Goal: Task Accomplishment & Management: Manage account settings

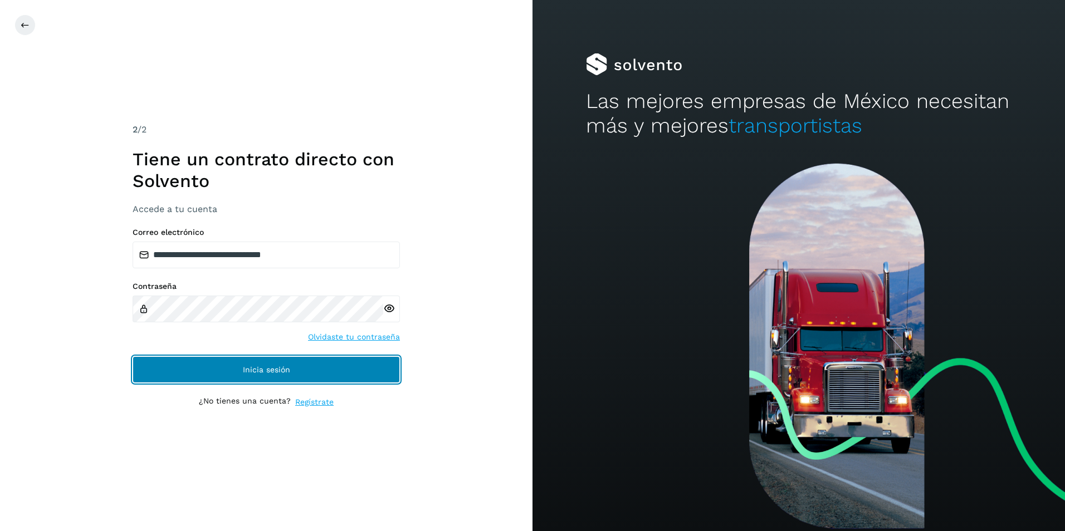
click at [279, 372] on span "Inicia sesión" at bounding box center [266, 370] width 47 height 8
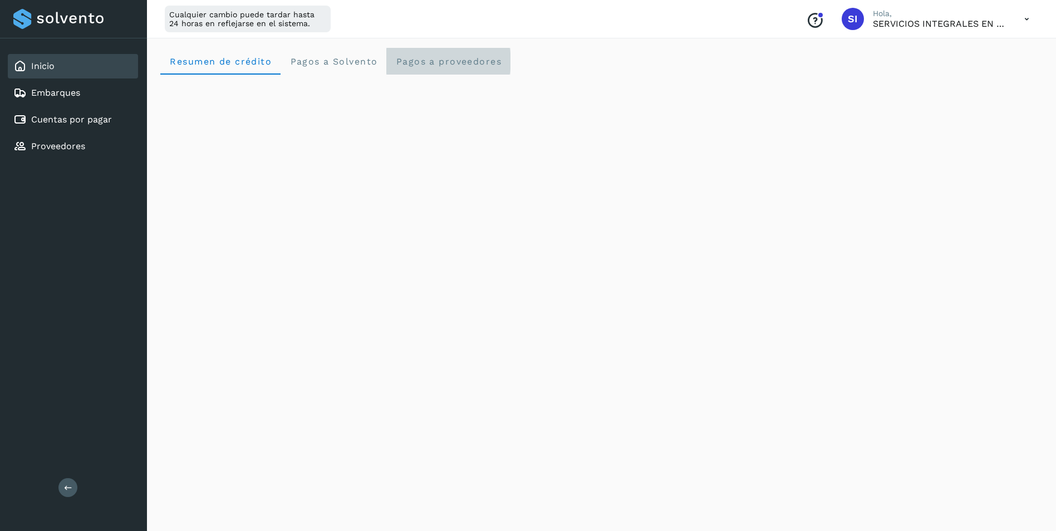
click at [436, 62] on span "Pagos a proveedores" at bounding box center [448, 61] width 106 height 11
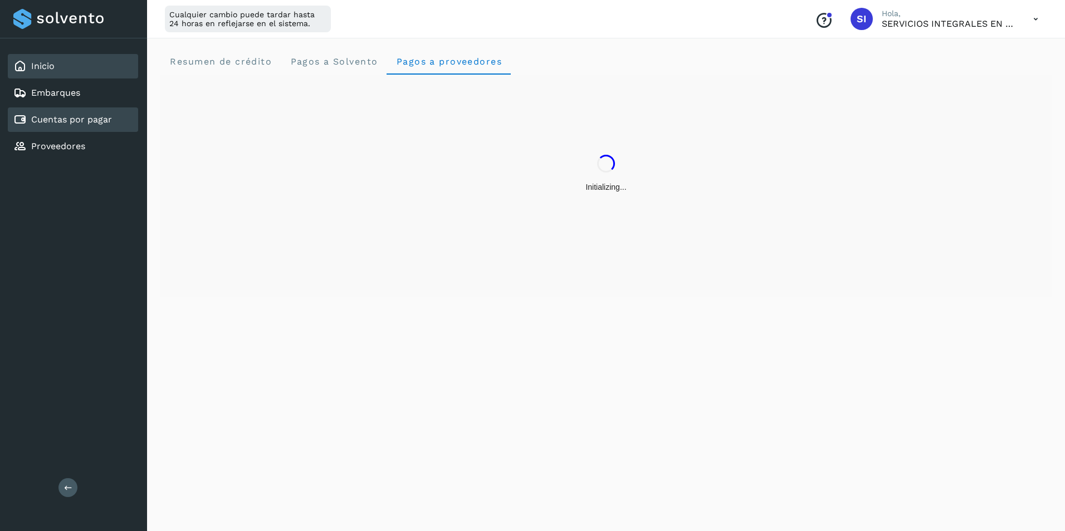
click at [75, 120] on link "Cuentas por pagar" at bounding box center [71, 119] width 81 height 11
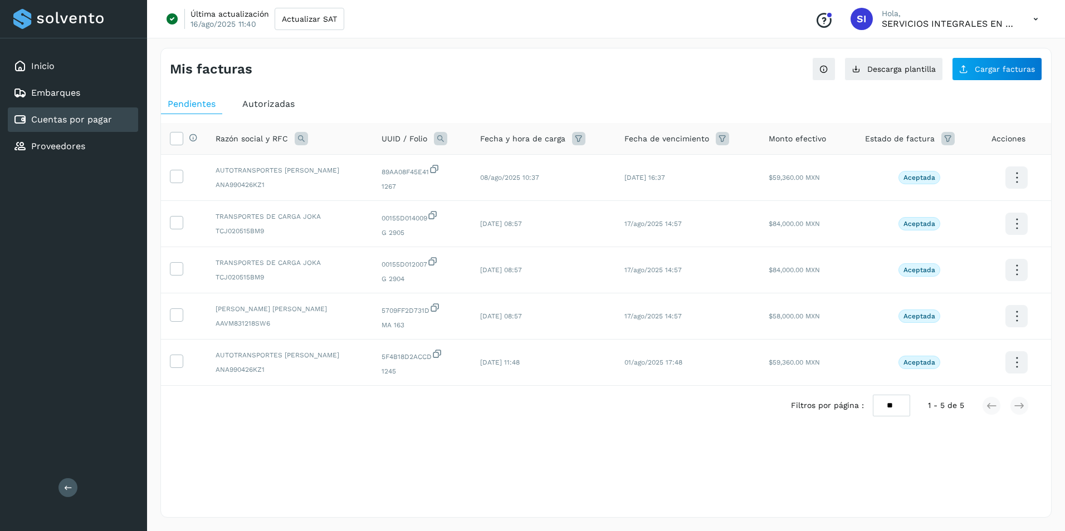
click at [271, 106] on span "Autorizadas" at bounding box center [268, 104] width 52 height 11
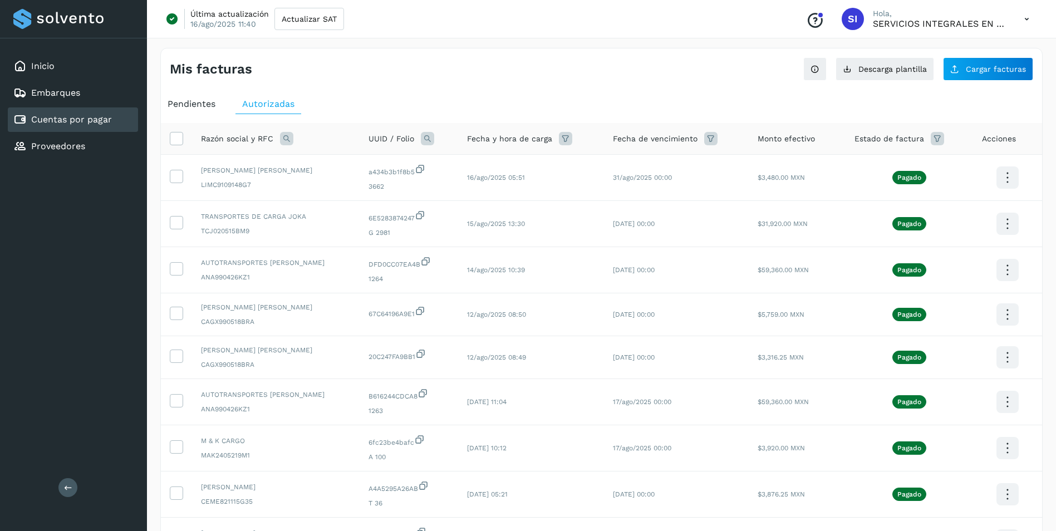
click at [286, 141] on icon at bounding box center [286, 138] width 13 height 13
click at [301, 168] on span at bounding box center [297, 164] width 13 height 13
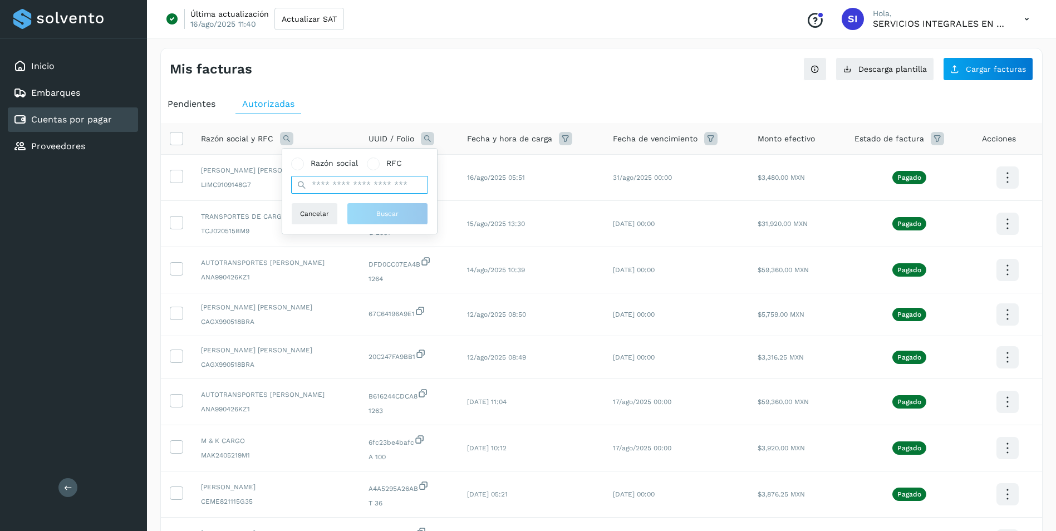
click at [335, 183] on input "text" at bounding box center [359, 185] width 137 height 18
click at [379, 170] on div "Razón social RFC" at bounding box center [359, 176] width 137 height 36
click at [378, 168] on span at bounding box center [373, 164] width 13 height 13
click at [343, 184] on input "text" at bounding box center [359, 185] width 137 height 18
type input "**********"
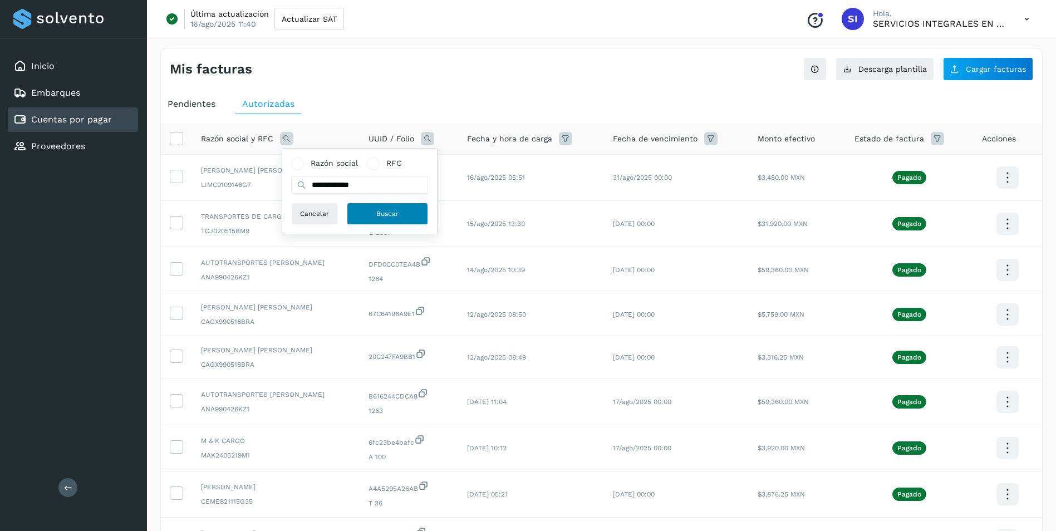
click at [403, 218] on button "Buscar" at bounding box center [387, 214] width 81 height 22
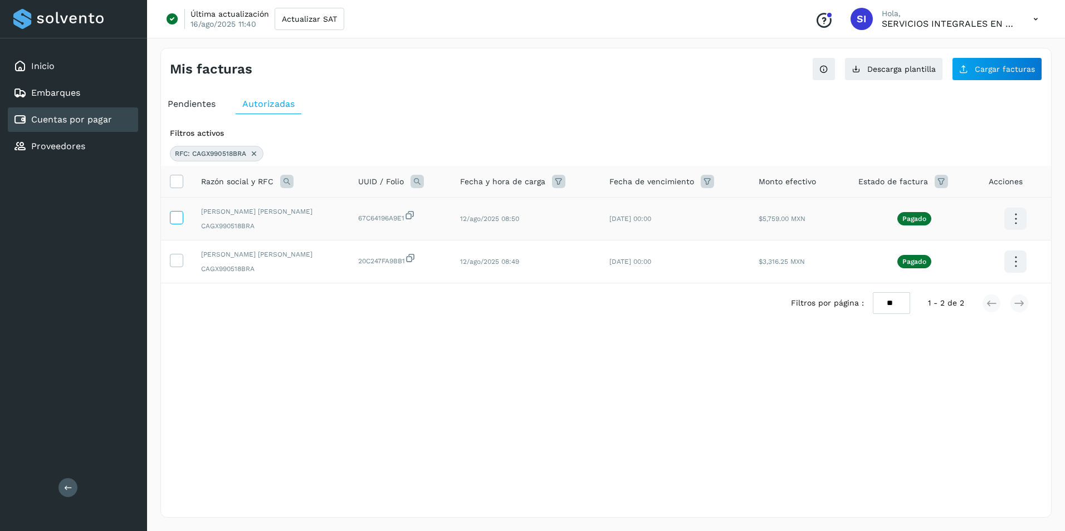
click at [176, 219] on icon at bounding box center [176, 217] width 12 height 12
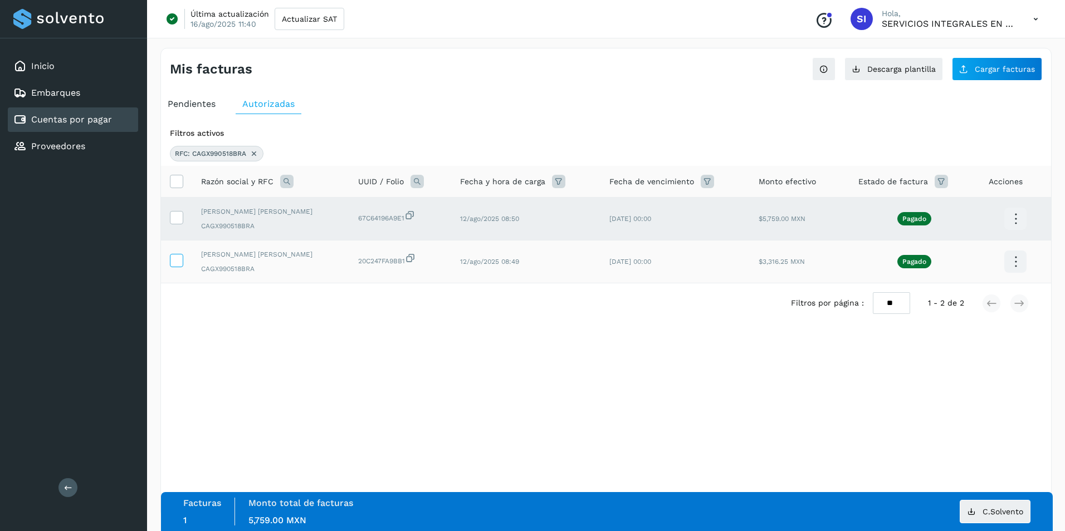
click at [172, 263] on icon at bounding box center [176, 260] width 12 height 12
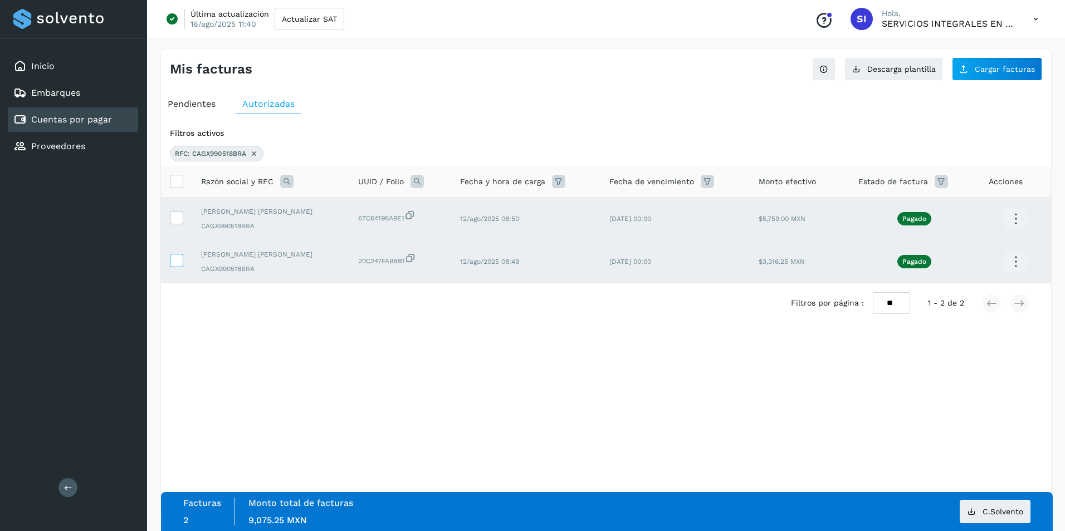
click at [174, 259] on icon at bounding box center [176, 260] width 12 height 12
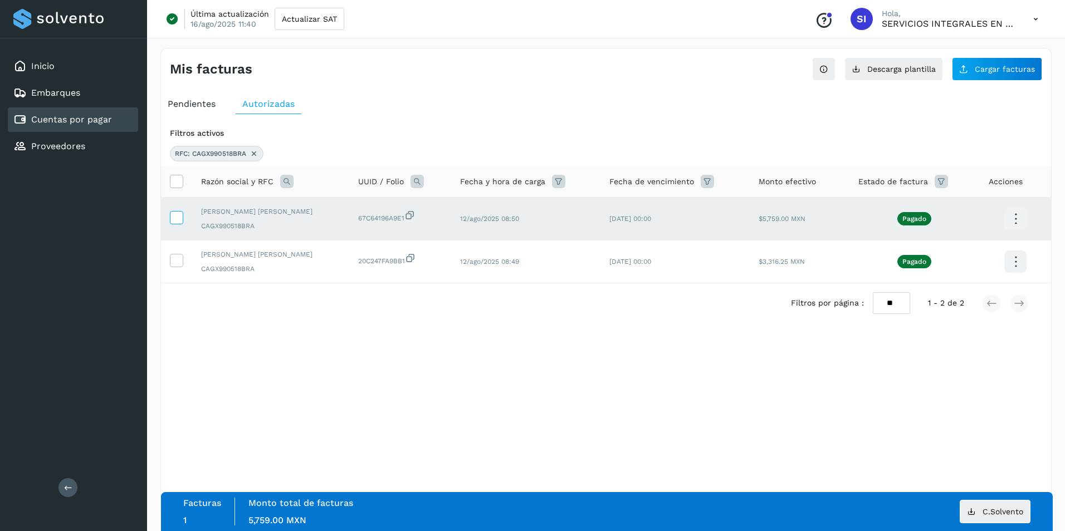
click at [179, 218] on icon at bounding box center [176, 217] width 12 height 12
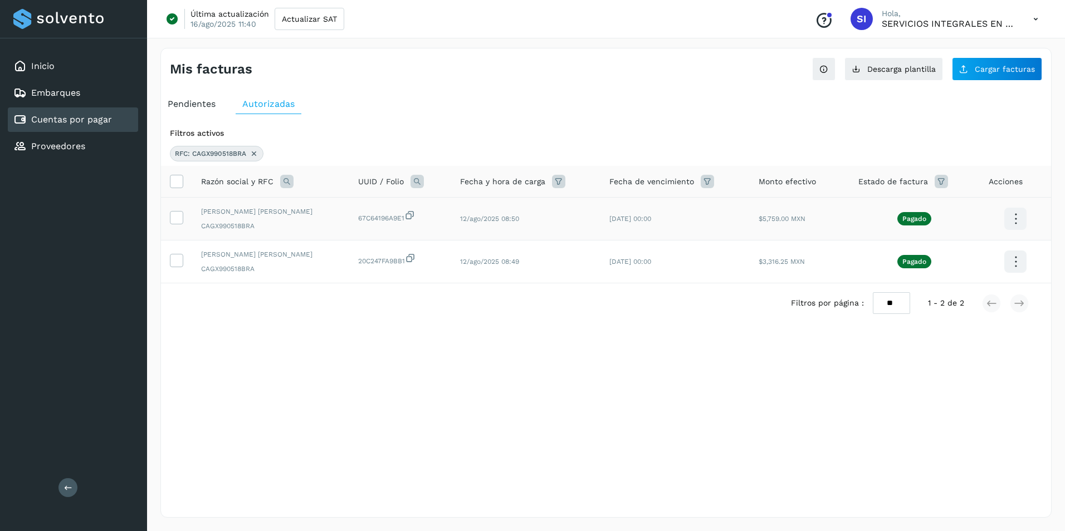
click at [1016, 222] on icon at bounding box center [1015, 219] width 26 height 26
click at [928, 252] on button "CEP" at bounding box center [959, 251] width 133 height 21
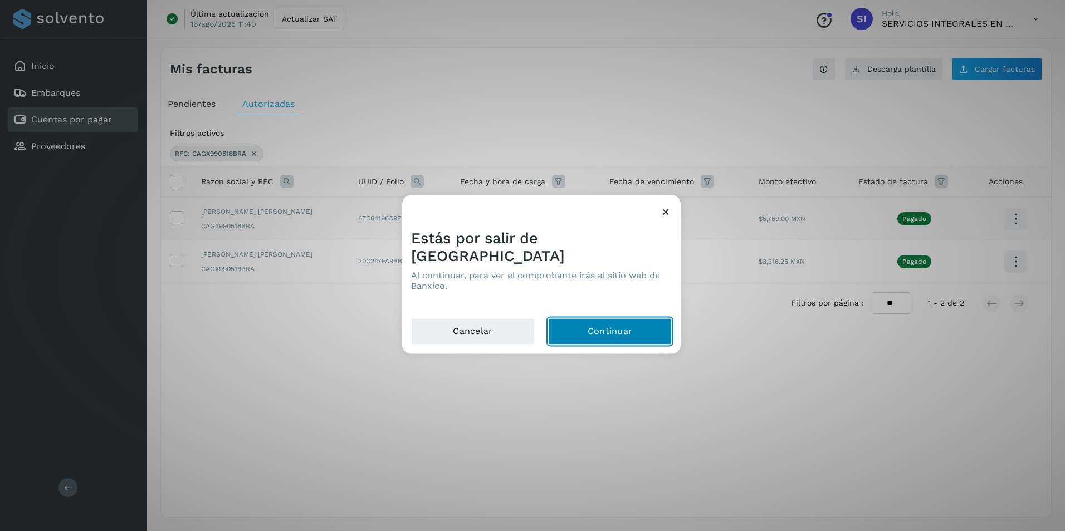
click at [586, 323] on button "Continuar" at bounding box center [610, 332] width 124 height 27
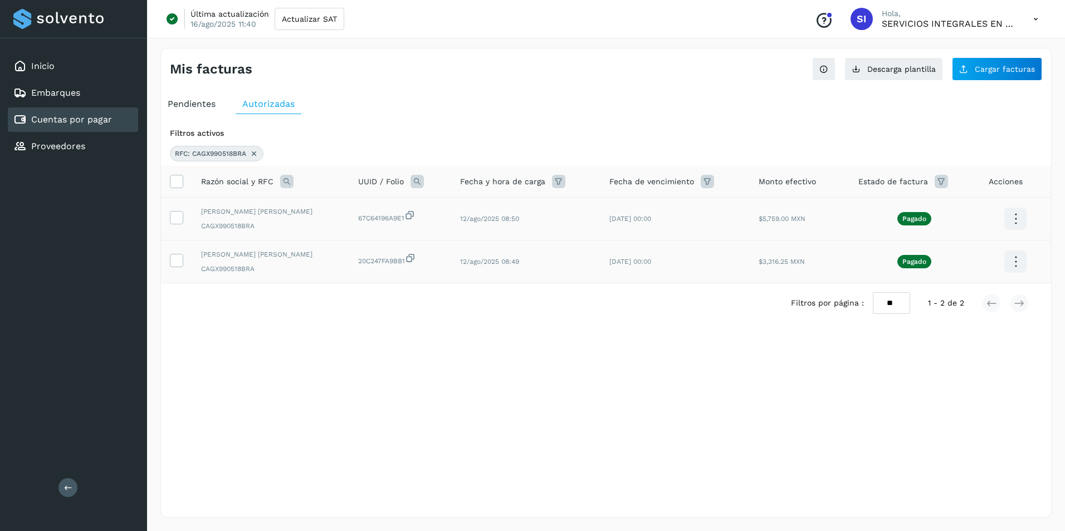
click at [1011, 232] on icon at bounding box center [1015, 219] width 26 height 26
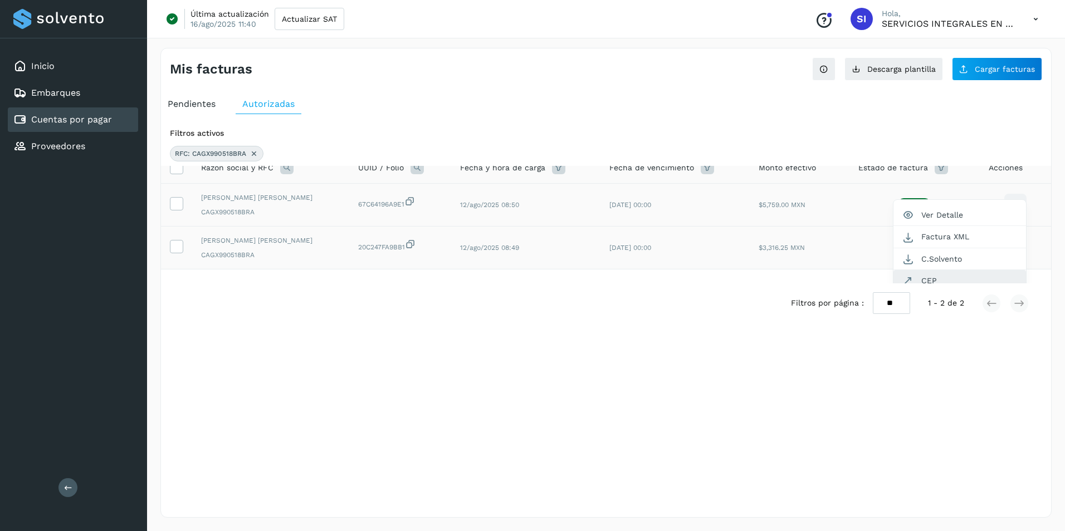
click at [915, 279] on button "CEP" at bounding box center [959, 280] width 133 height 21
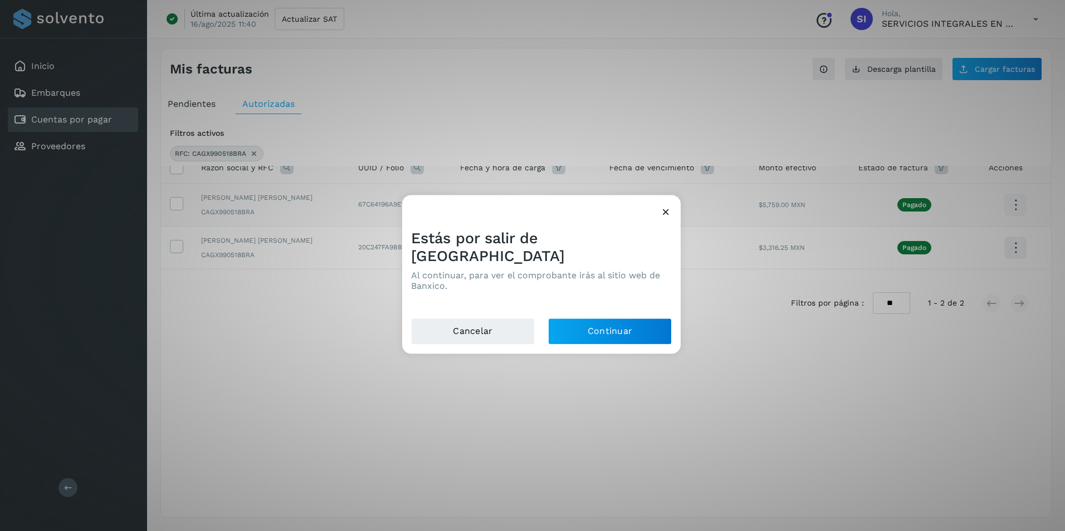
scroll to position [0, 0]
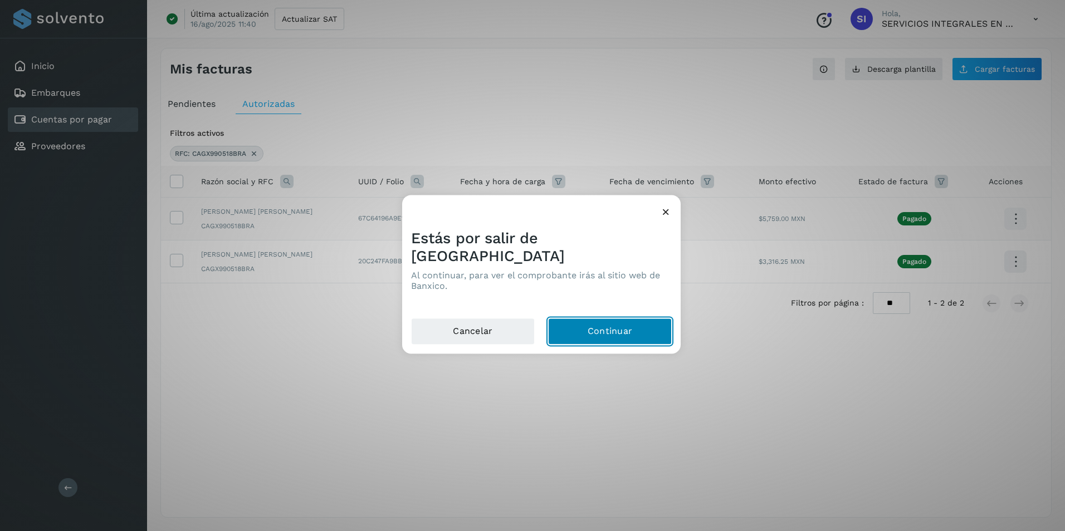
click at [618, 320] on button "Continuar" at bounding box center [610, 332] width 124 height 27
